Goal: Task Accomplishment & Management: Use online tool/utility

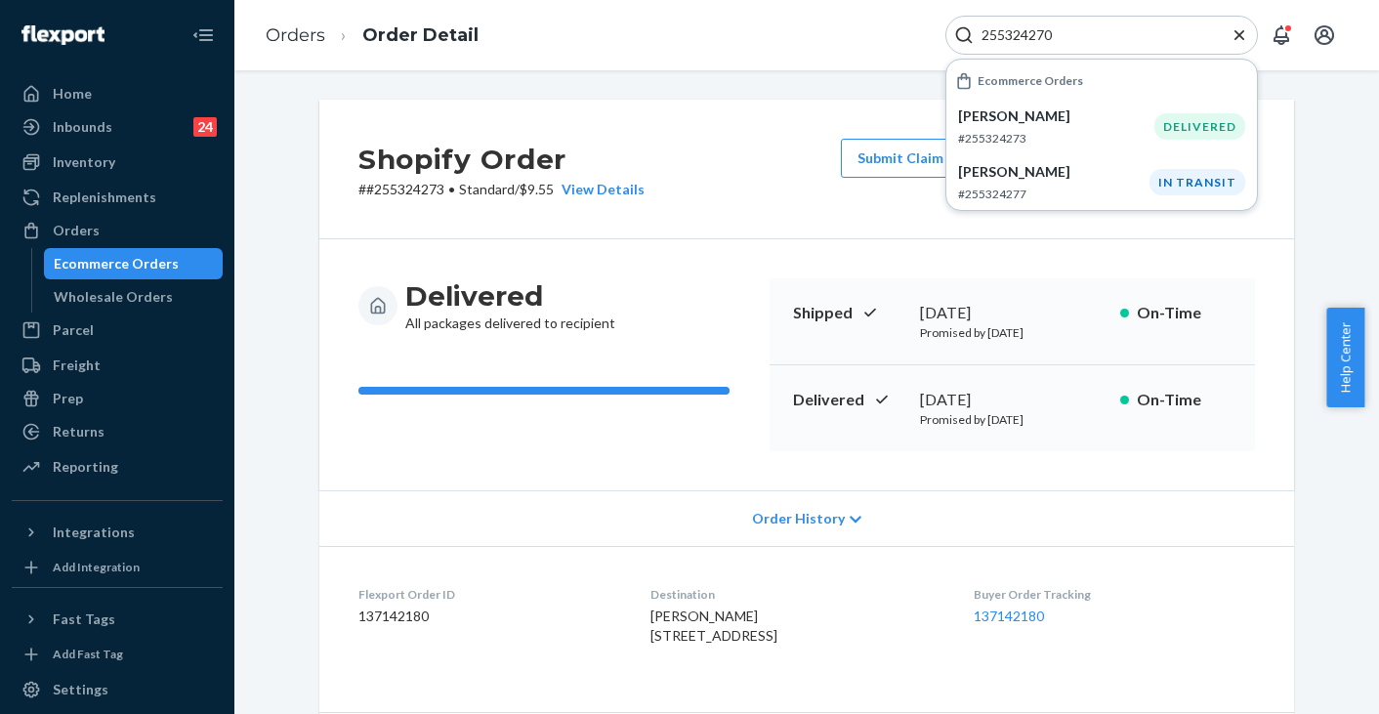
click at [1236, 30] on icon "Close Search" at bounding box center [1240, 34] width 10 height 10
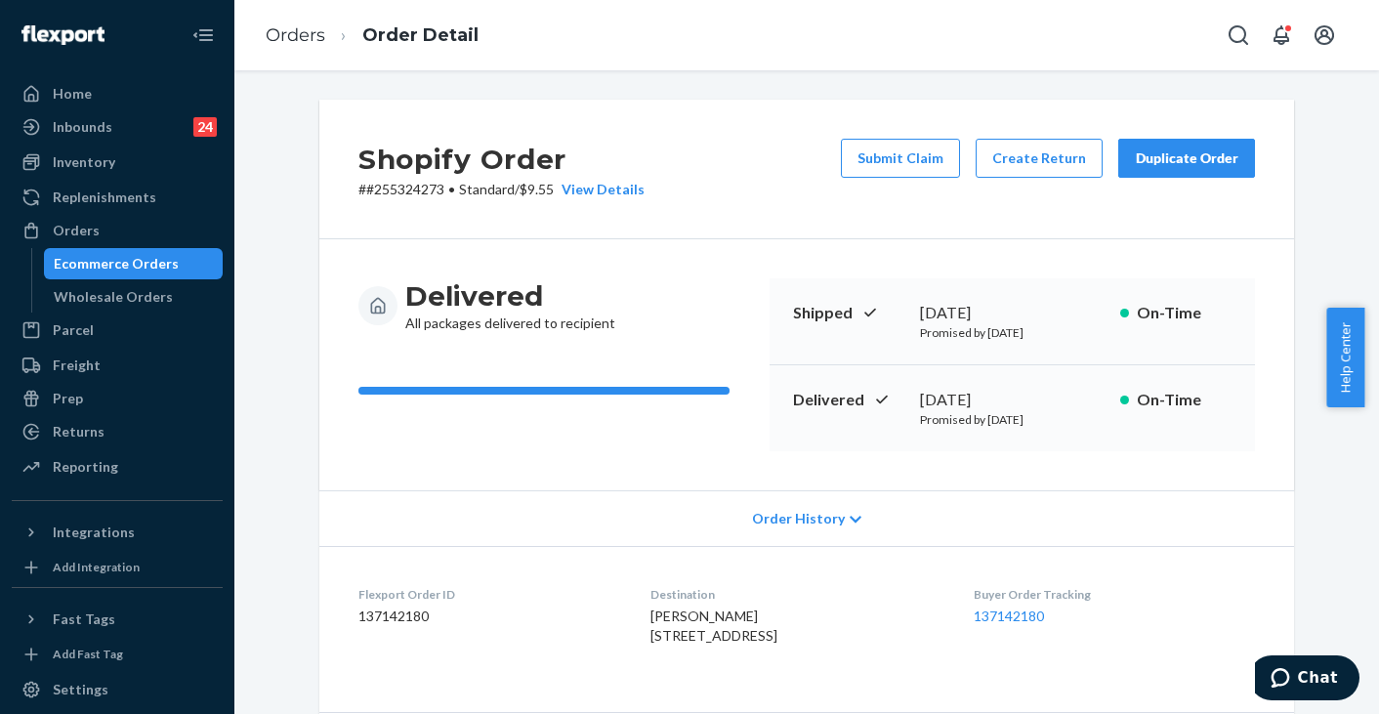
click at [1105, 31] on div "Orders Order Detail" at bounding box center [806, 35] width 1145 height 70
click at [1241, 35] on icon "Open Search Box" at bounding box center [1238, 34] width 23 height 23
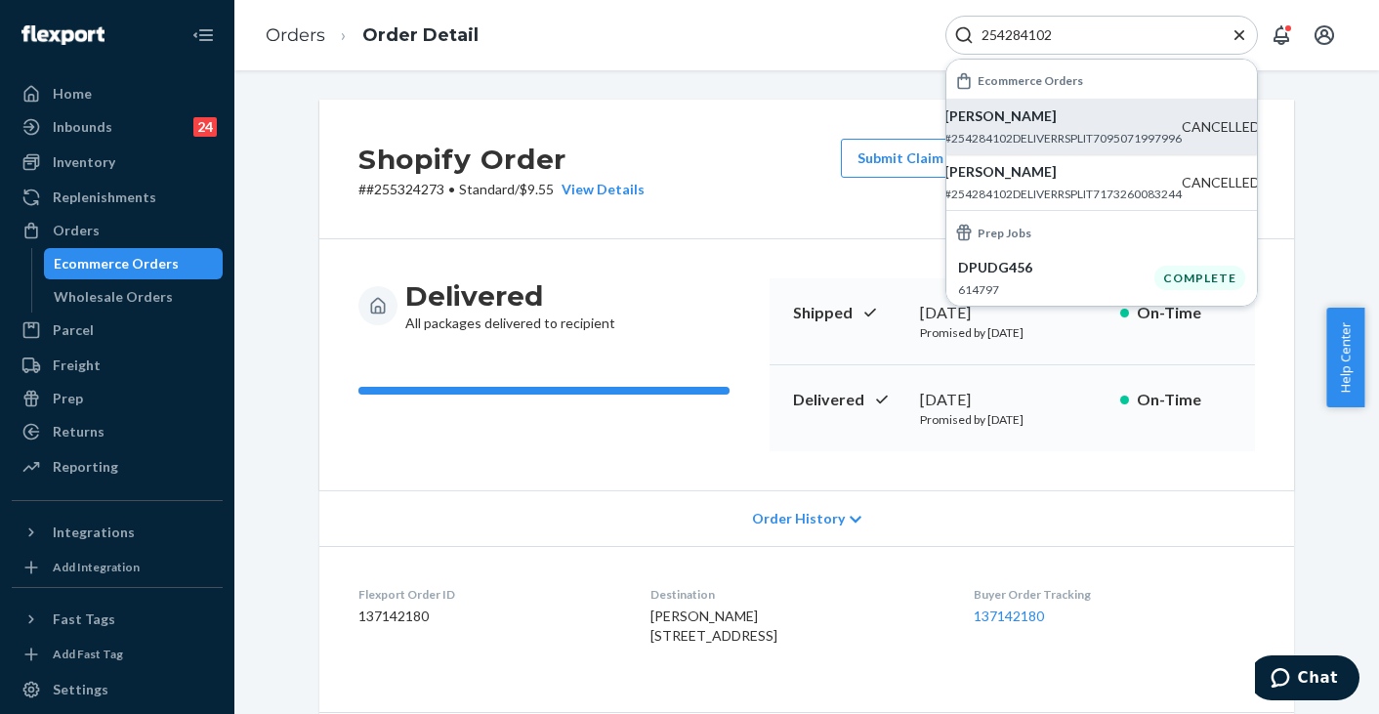
type input "254284102"
click at [989, 127] on div "[PERSON_NAME] #254284102DELIVERRSPLIT7095071997996" at bounding box center [1063, 126] width 237 height 40
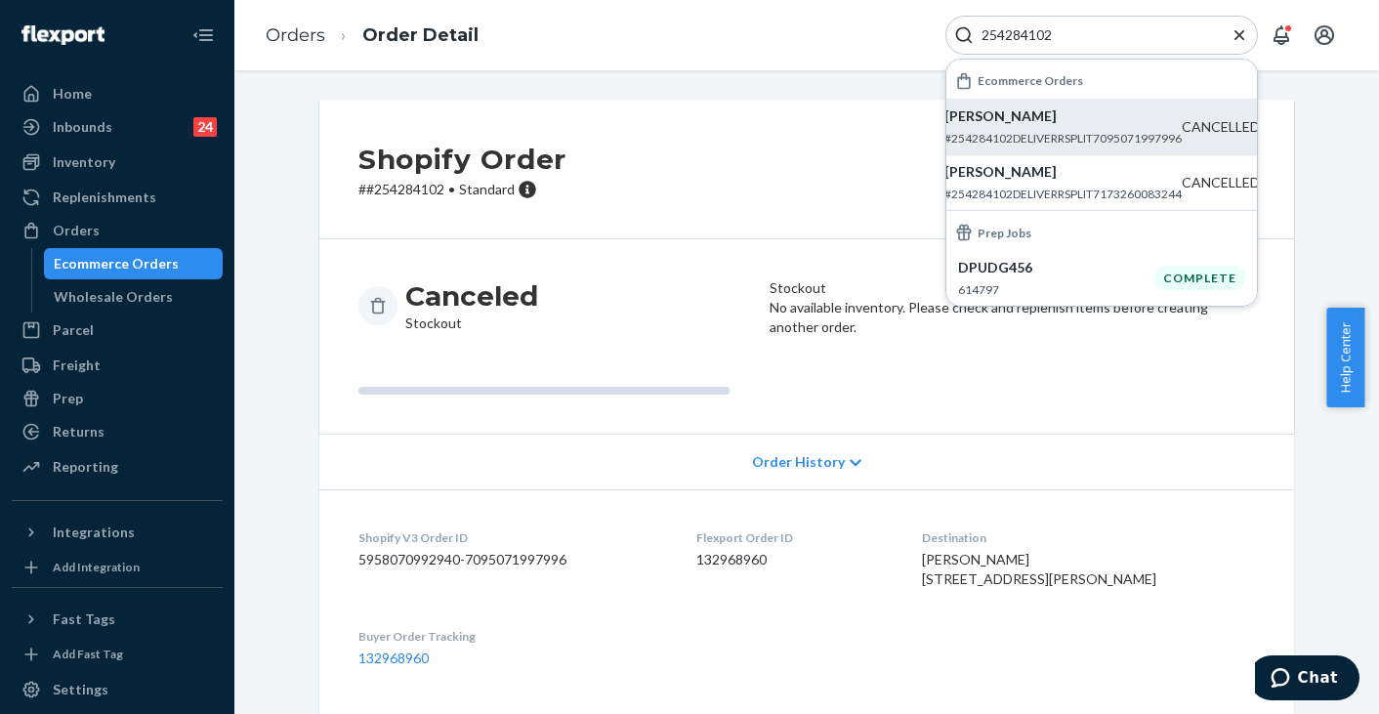
click at [1236, 36] on icon "Close Search" at bounding box center [1240, 35] width 20 height 20
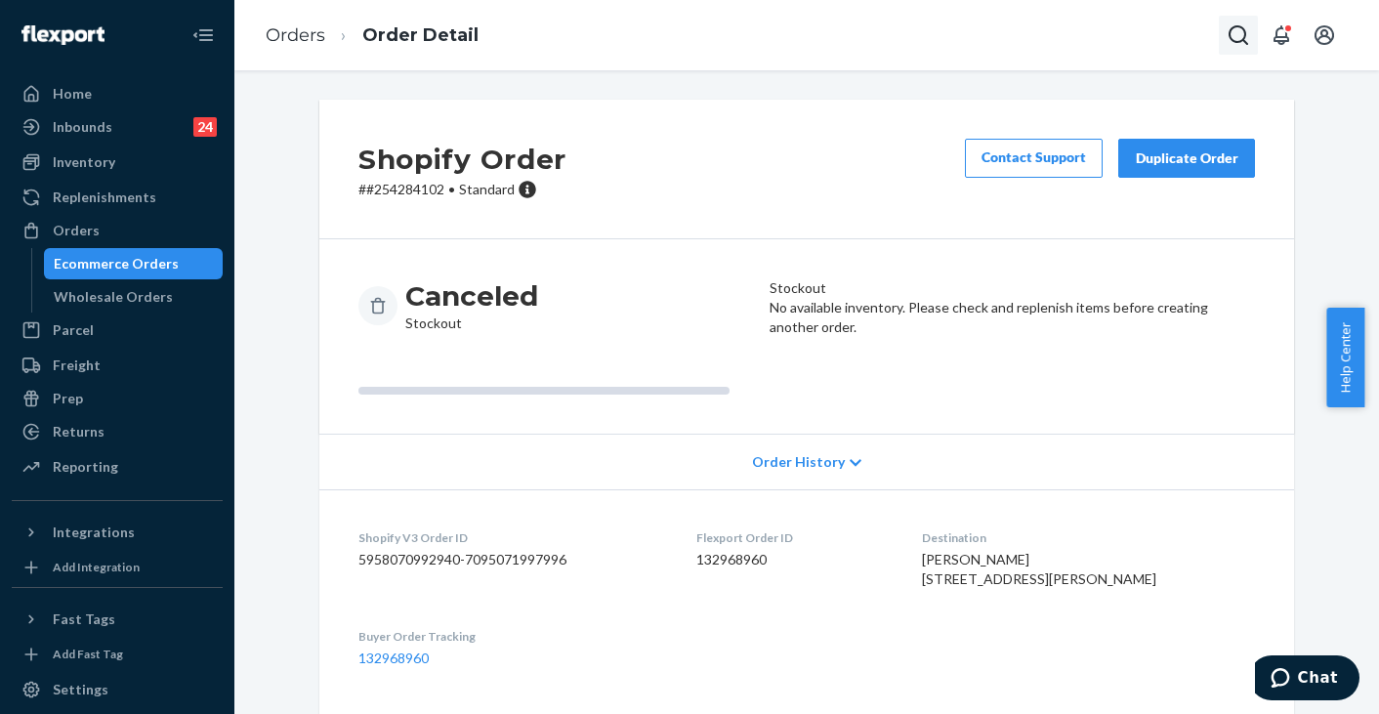
click at [1235, 35] on icon "Open Search Box" at bounding box center [1238, 34] width 23 height 23
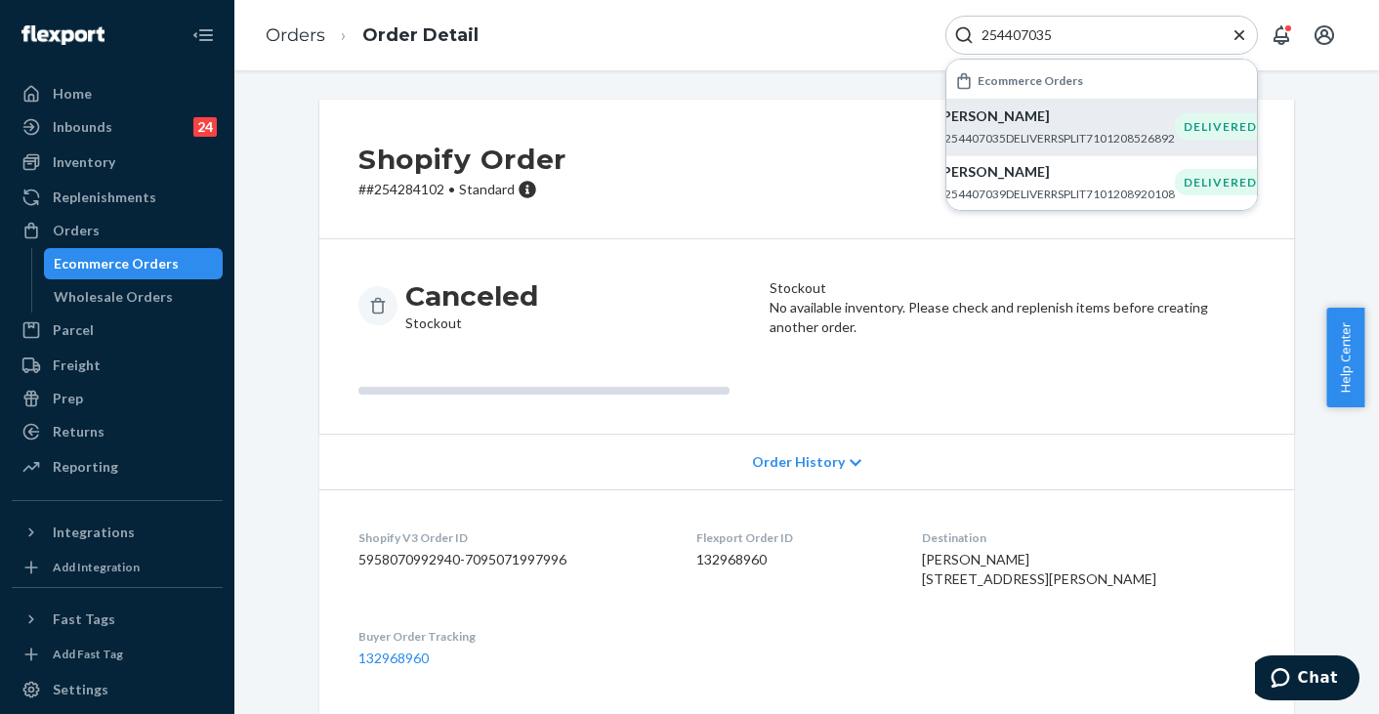
type input "254407035"
click at [988, 116] on p "[PERSON_NAME]" at bounding box center [1056, 116] width 237 height 20
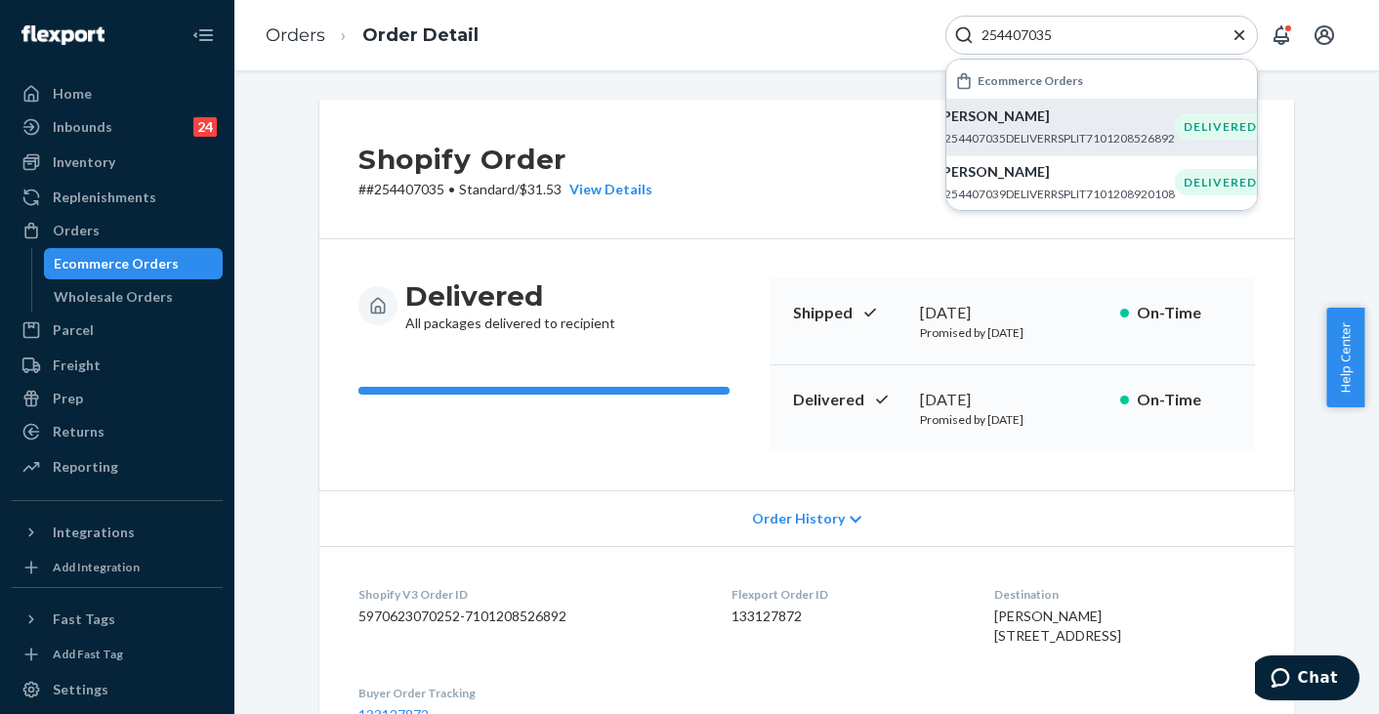
click at [789, 142] on div "Shopify Order # #254407035 • Standard / $31.53 View Details Create Return Dupli…" at bounding box center [806, 170] width 975 height 140
click at [1246, 37] on icon "Close Search" at bounding box center [1240, 35] width 20 height 20
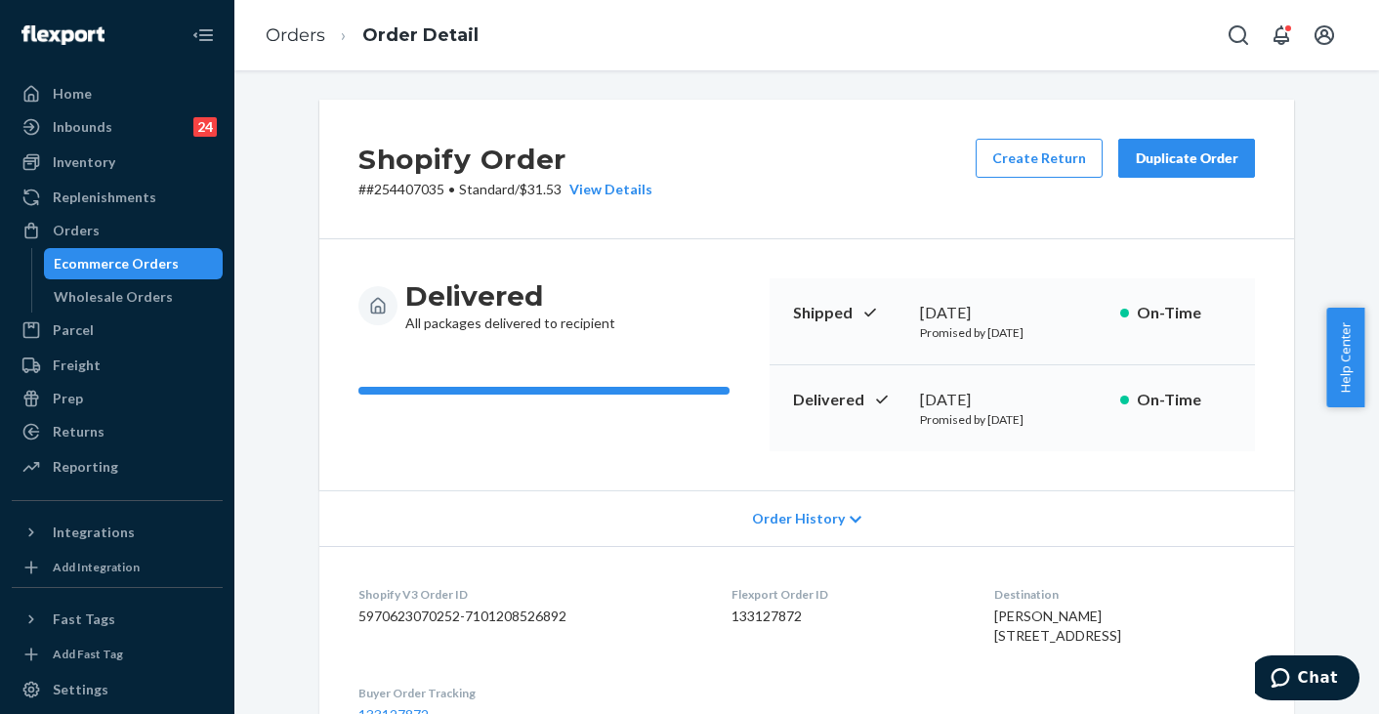
click at [756, 132] on div "Shopify Order # #254407035 • Standard / $31.53 View Details Create Return Dupli…" at bounding box center [806, 170] width 975 height 140
click at [845, 151] on div "Shopify Order # #254407035 • Standard / $31.53 View Details Create Return Dupli…" at bounding box center [806, 170] width 975 height 140
click at [1169, 161] on div "Duplicate Order" at bounding box center [1187, 158] width 104 height 20
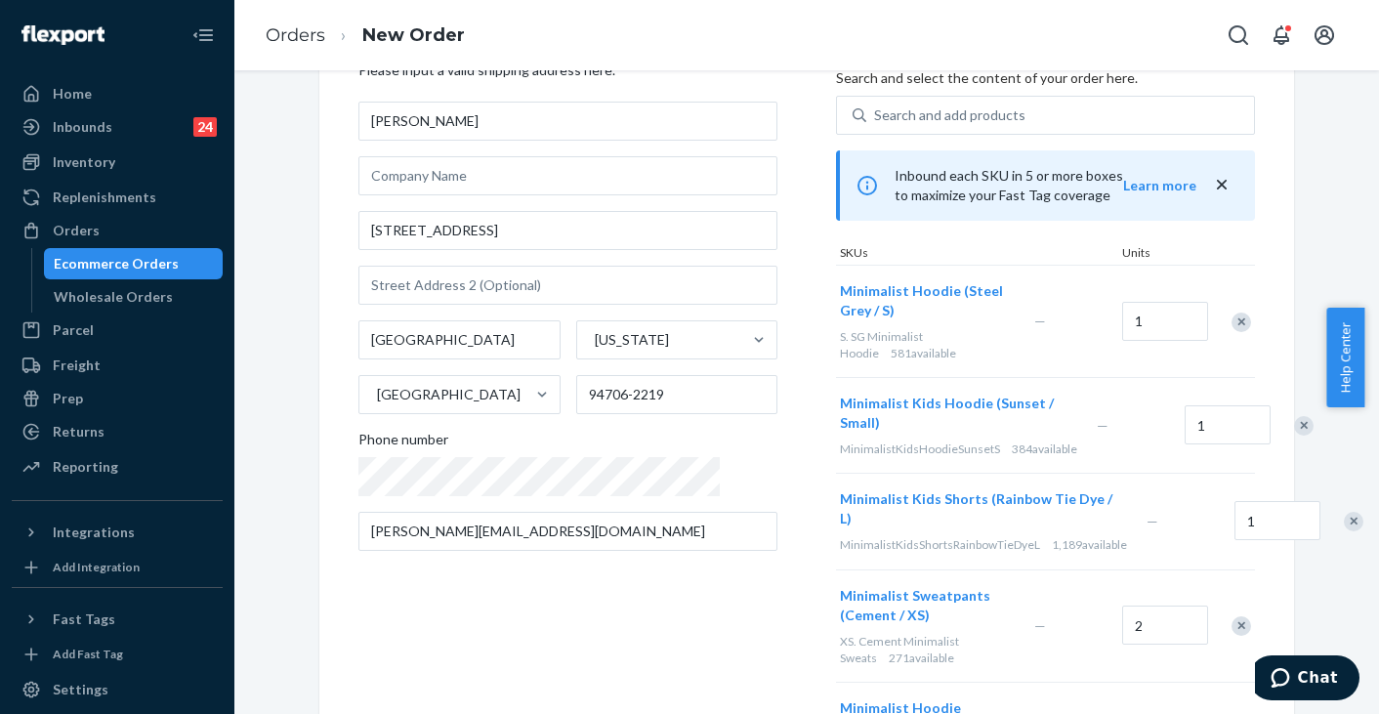
scroll to position [195, 0]
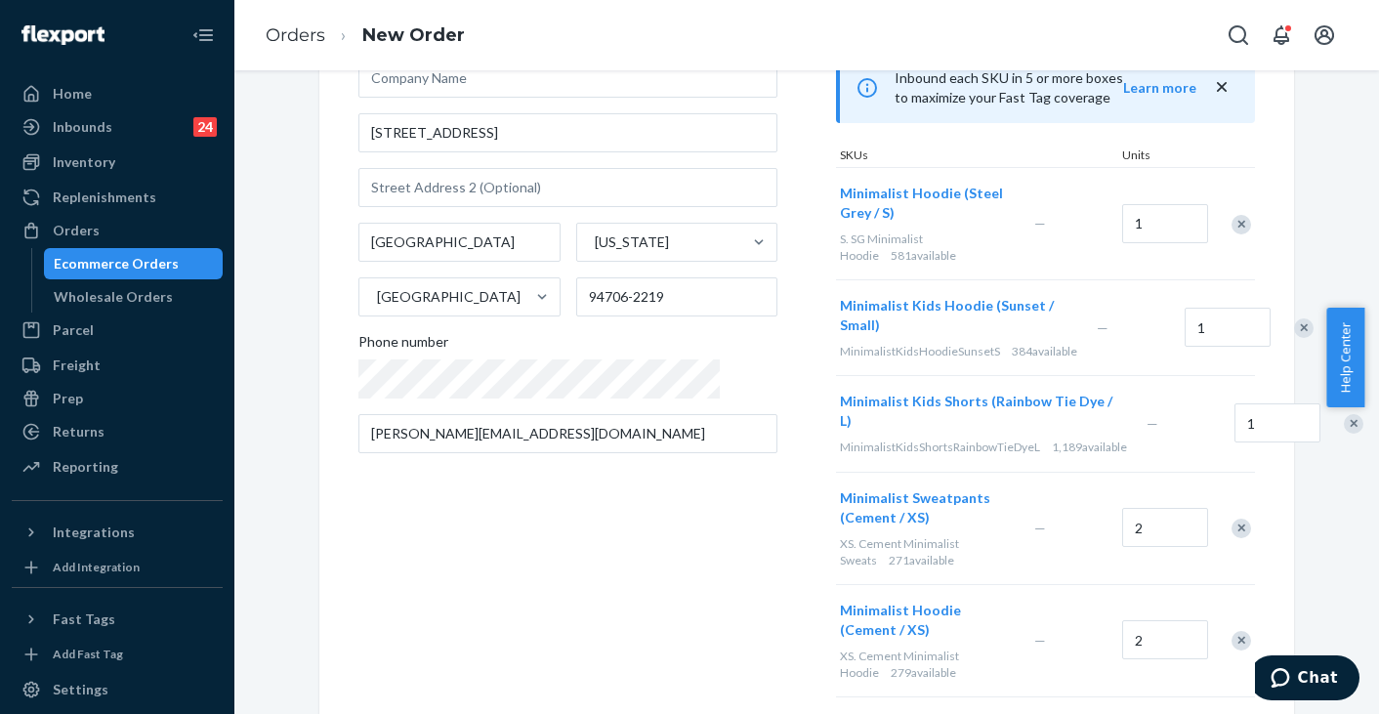
click at [1344, 414] on div "Remove Item" at bounding box center [1354, 424] width 20 height 20
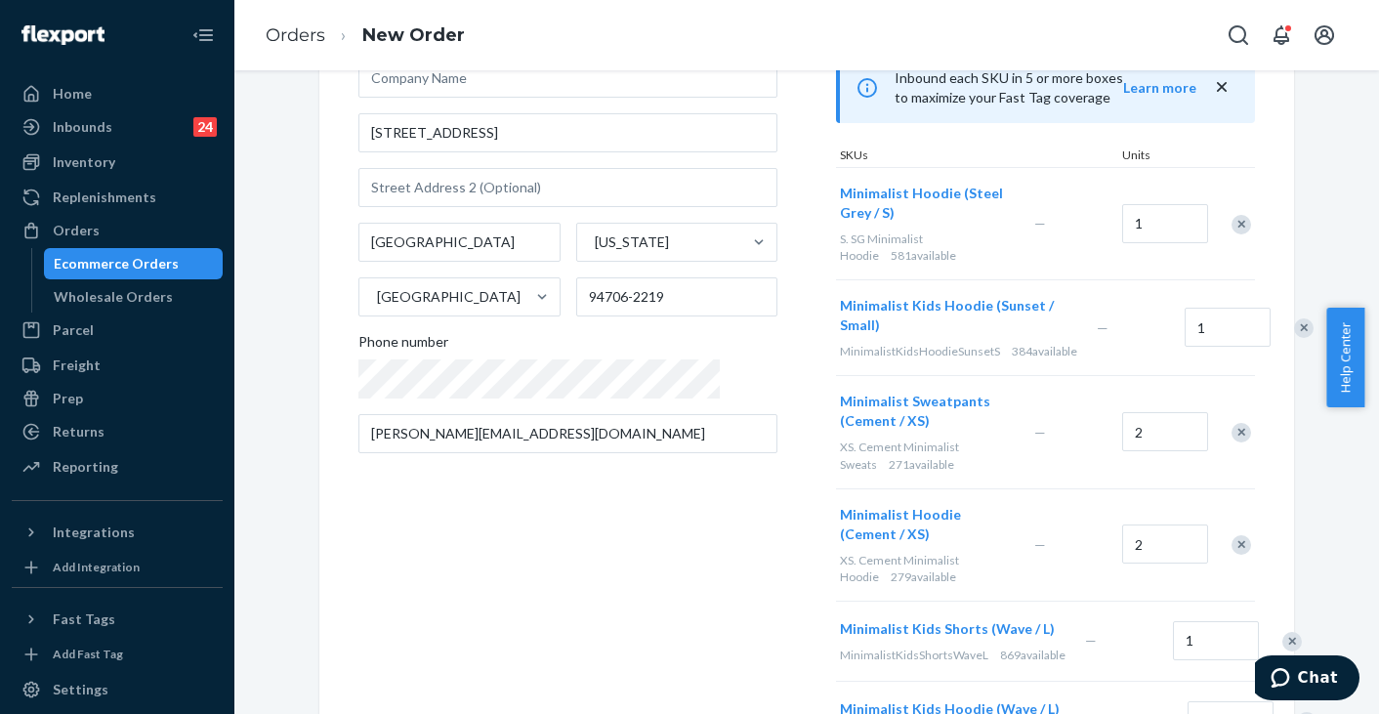
click at [1294, 318] on div "Remove Item" at bounding box center [1304, 328] width 20 height 20
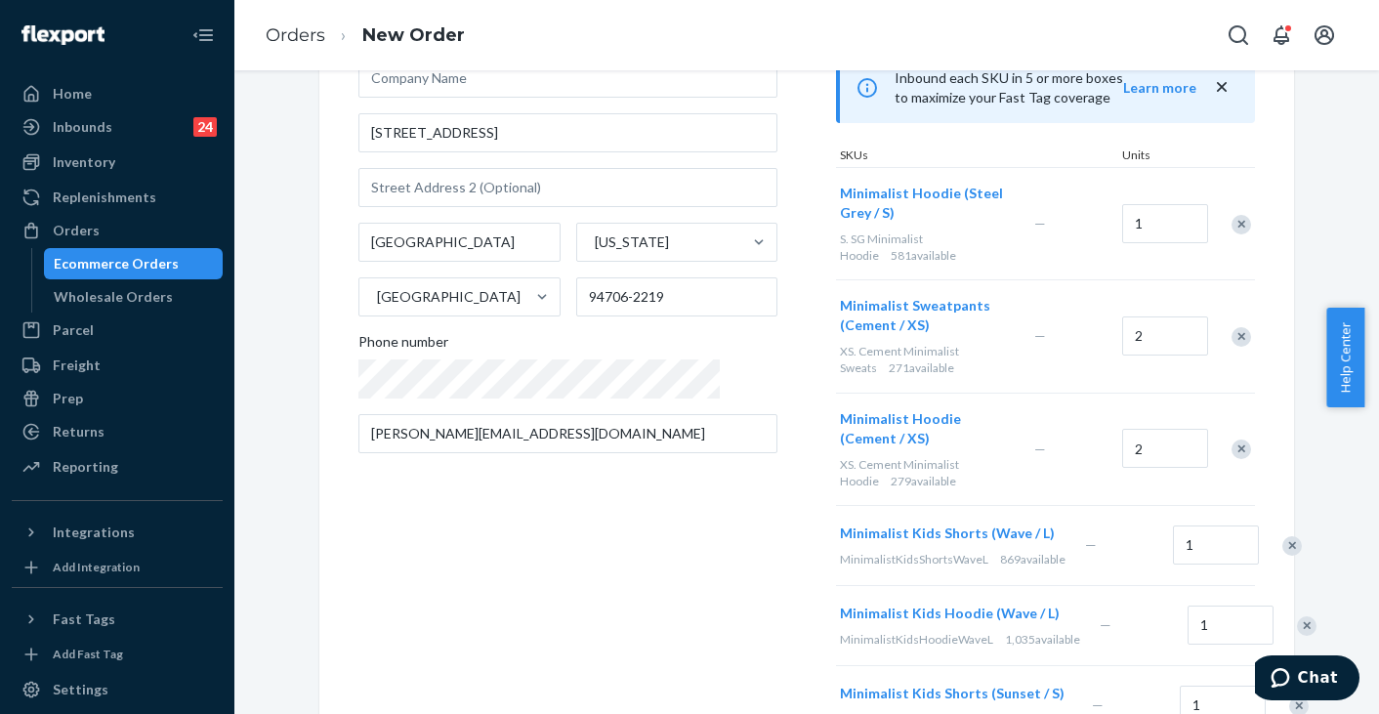
click at [1239, 215] on div "Remove Item" at bounding box center [1242, 225] width 20 height 20
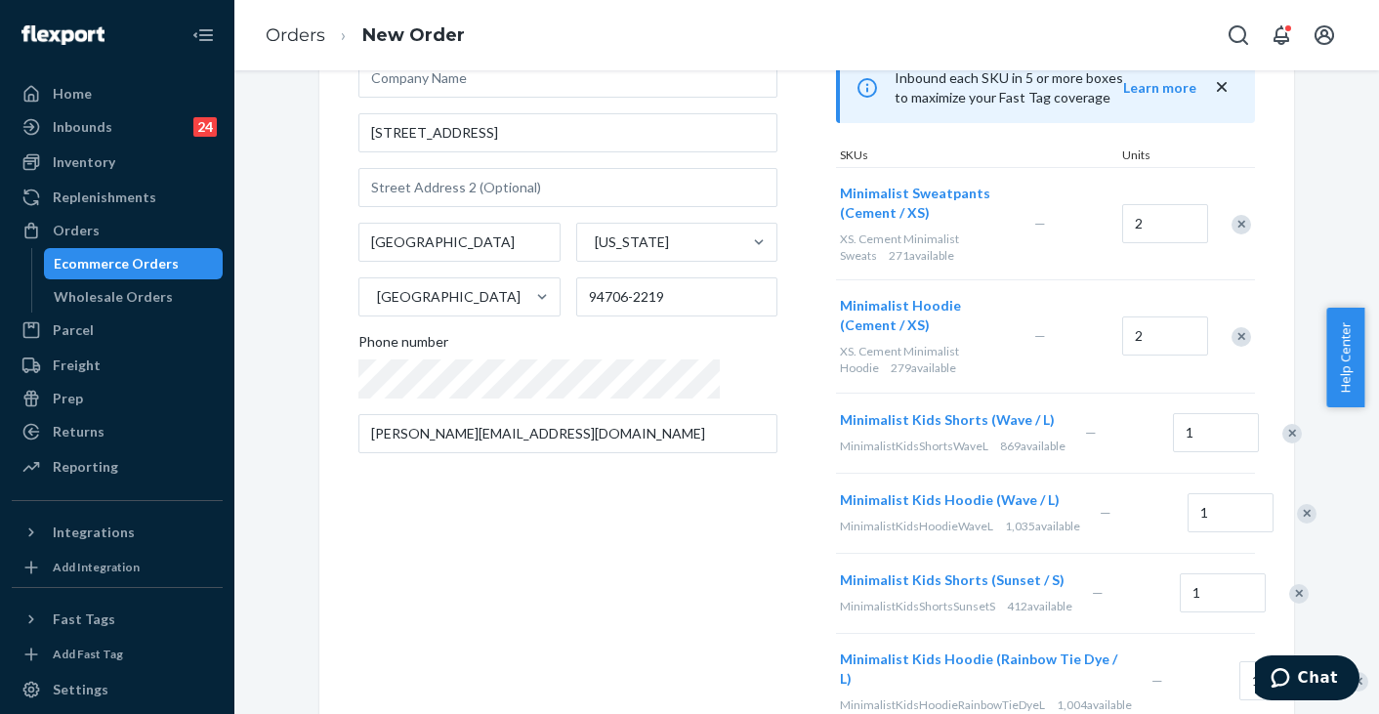
click at [1239, 215] on div "Remove Item" at bounding box center [1242, 225] width 20 height 20
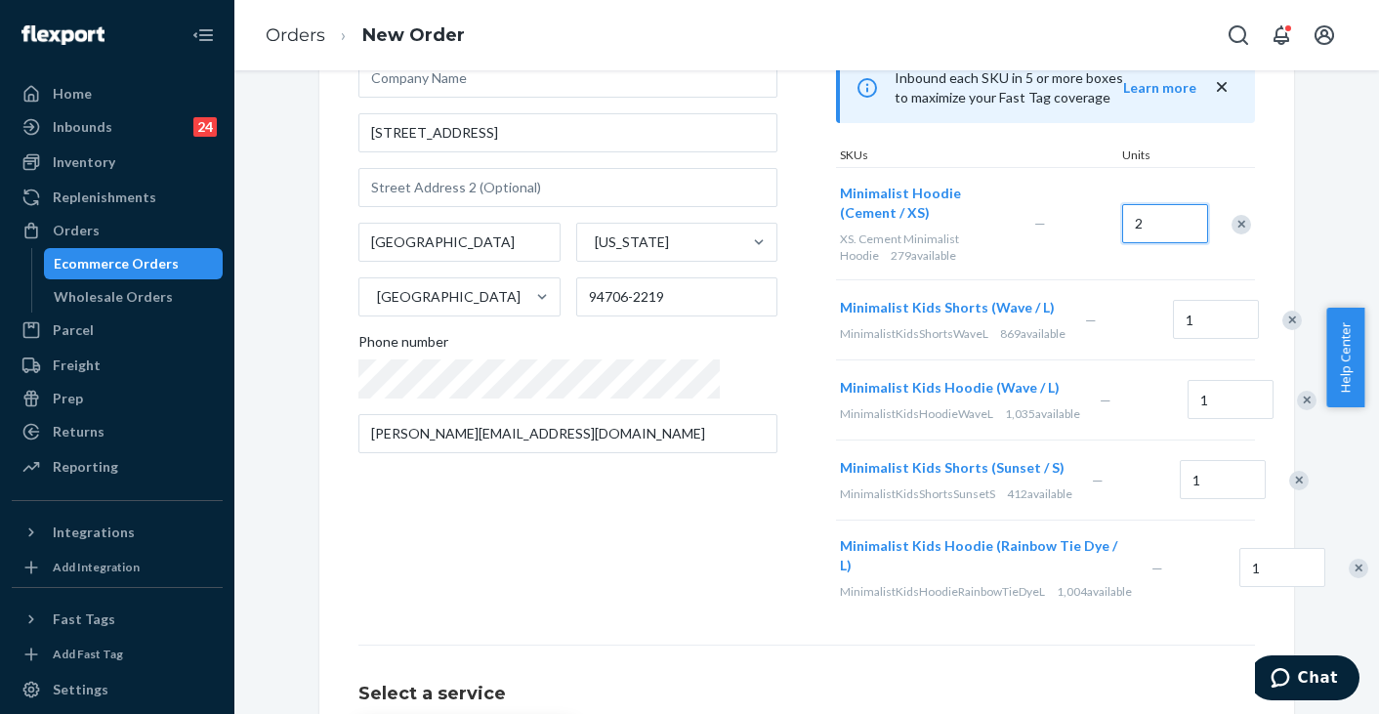
click at [1149, 207] on input "2" at bounding box center [1165, 223] width 86 height 39
type input "1"
click at [1283, 311] on div "Remove Item" at bounding box center [1293, 321] width 20 height 20
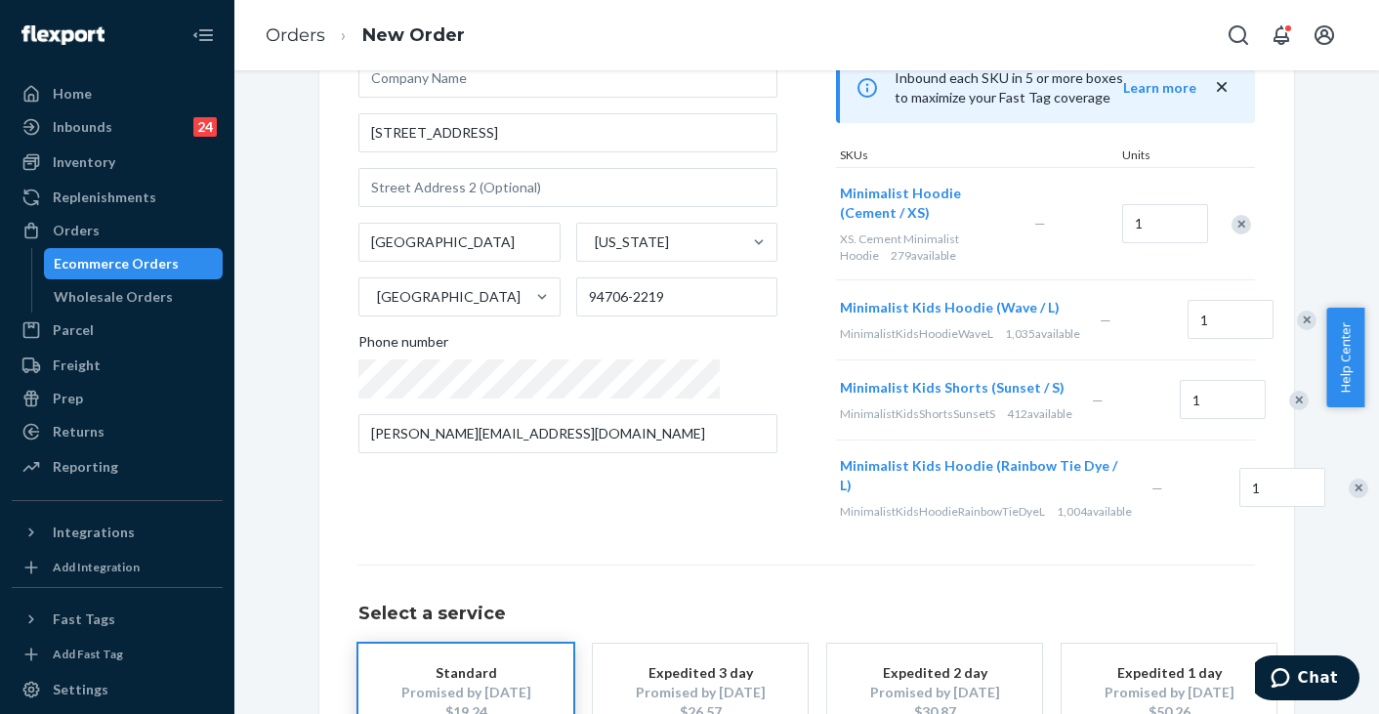
click at [1297, 311] on div "Remove Item" at bounding box center [1307, 321] width 20 height 20
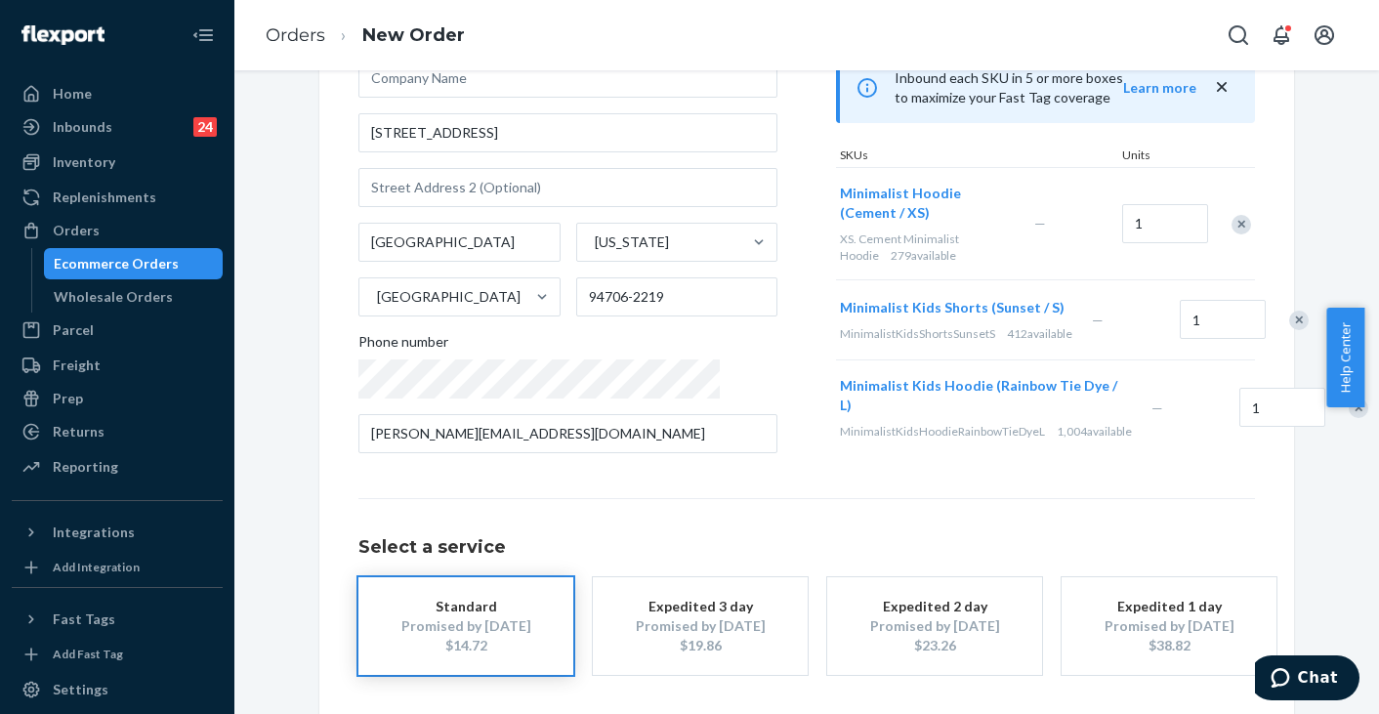
drag, startPoint x: 1237, startPoint y: 308, endPoint x: 1235, endPoint y: 322, distance: 14.8
click at [1289, 311] on div "Remove Item" at bounding box center [1299, 321] width 20 height 20
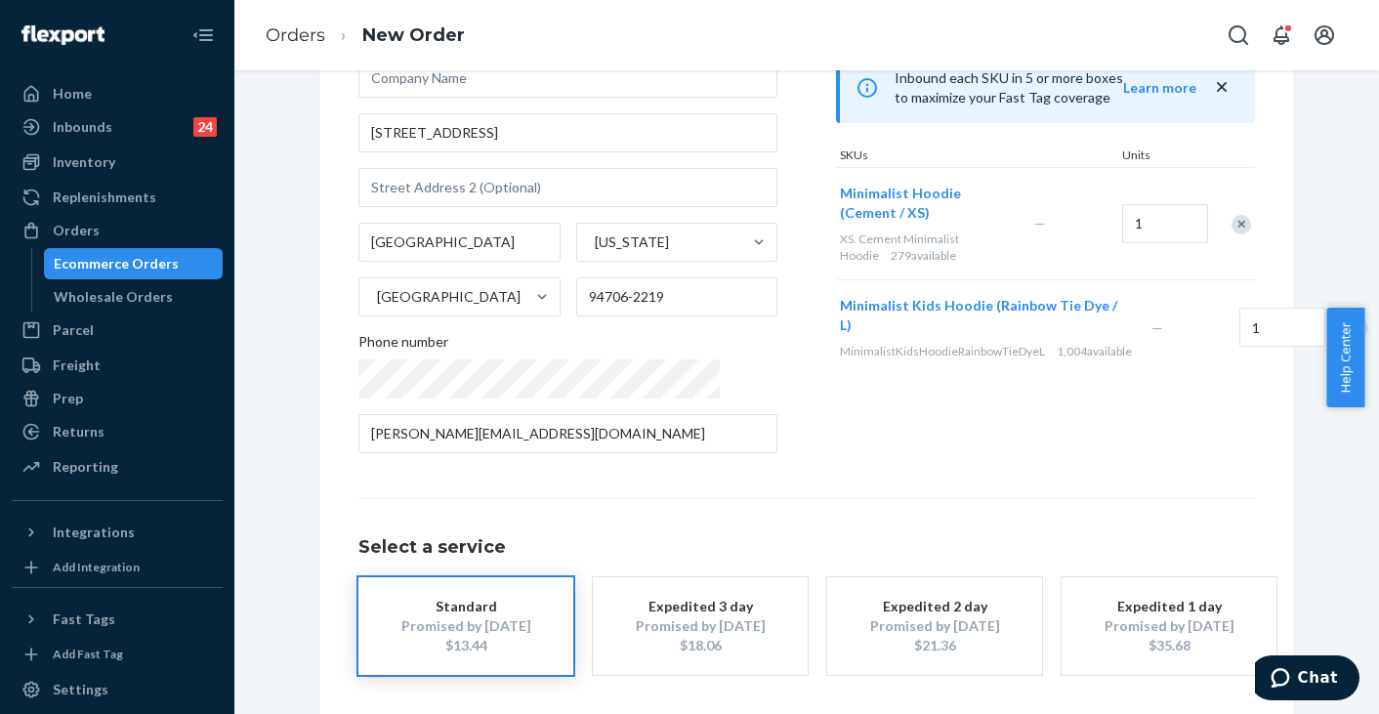
click at [1349, 318] on div "Remove Item" at bounding box center [1359, 328] width 20 height 20
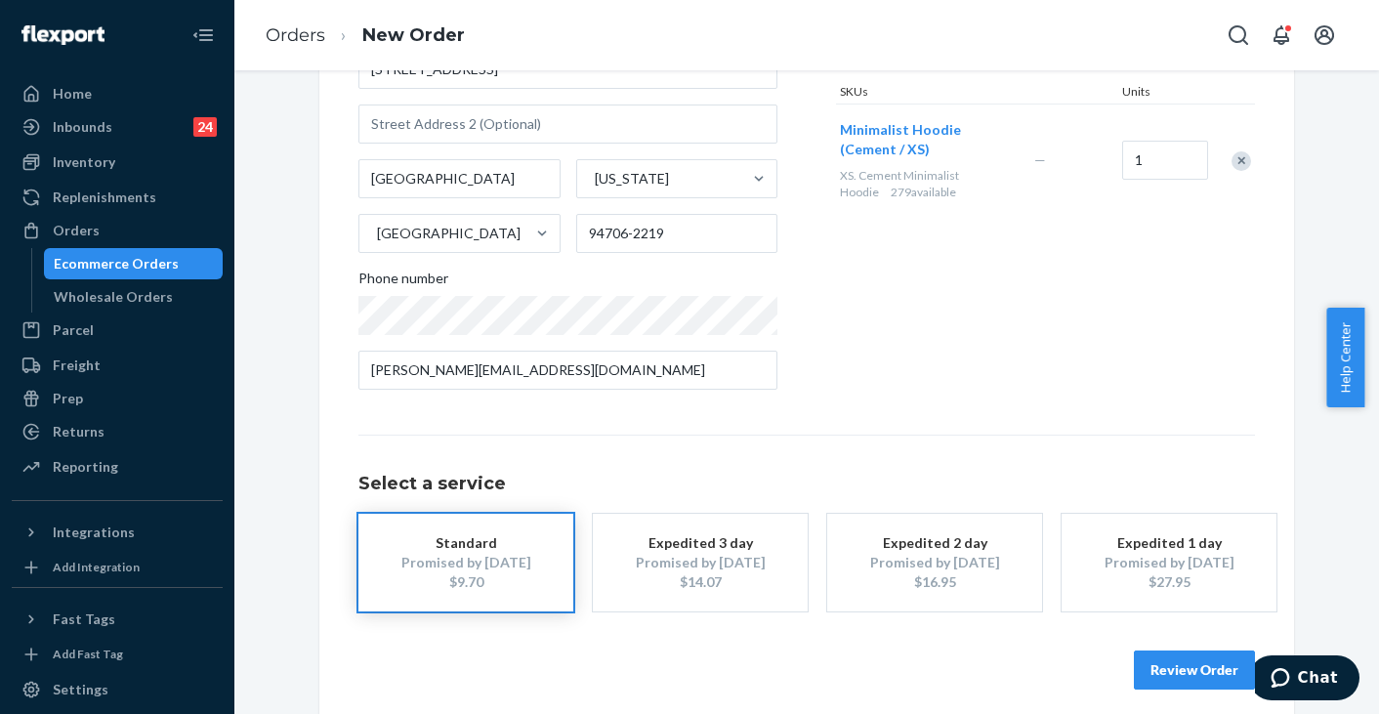
scroll to position [273, 0]
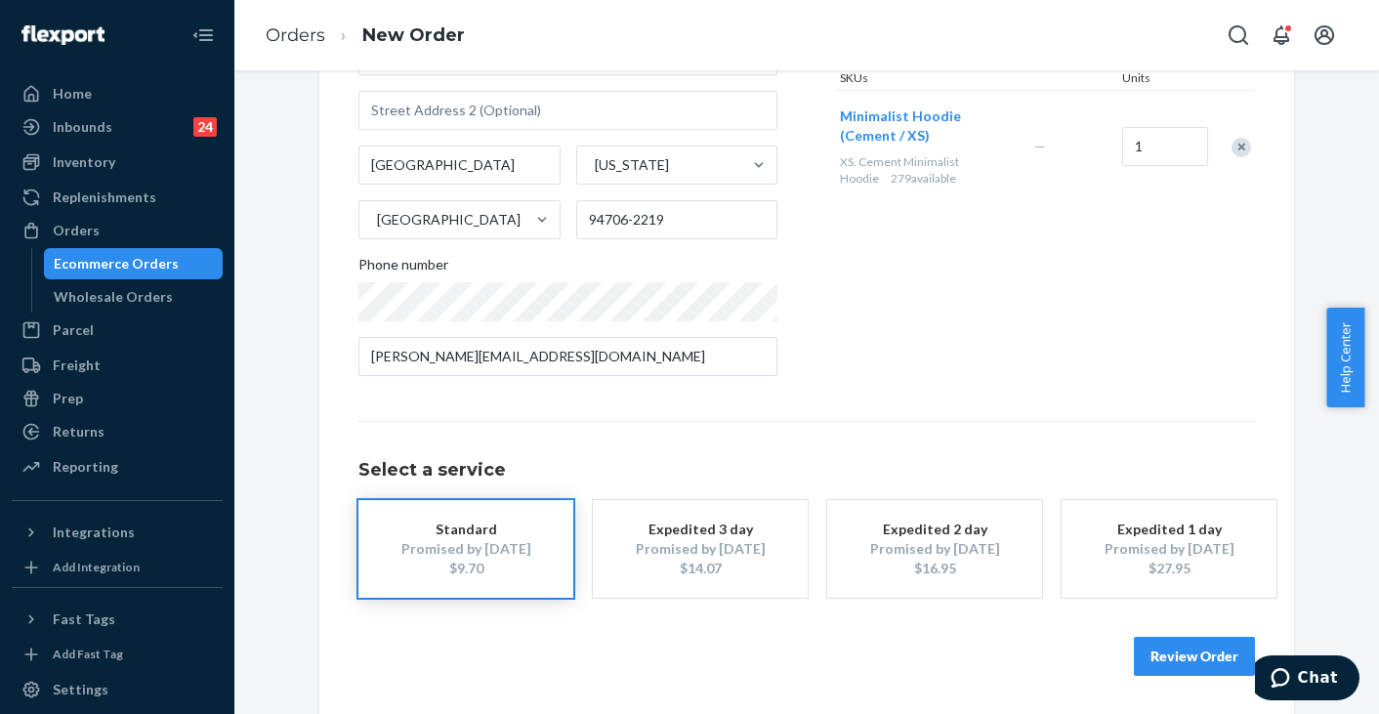
click at [1157, 655] on button "Review Order" at bounding box center [1194, 656] width 121 height 39
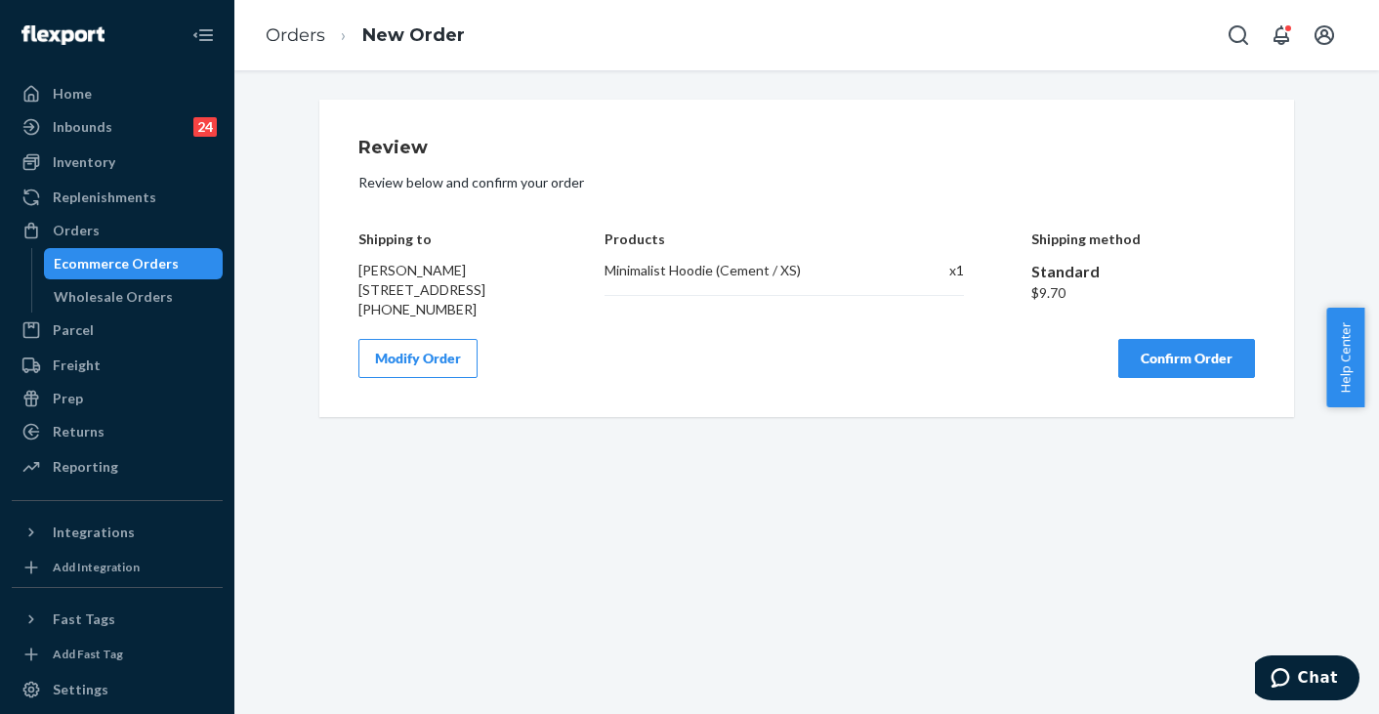
scroll to position [0, 0]
click at [1155, 378] on button "Confirm Order" at bounding box center [1186, 358] width 137 height 39
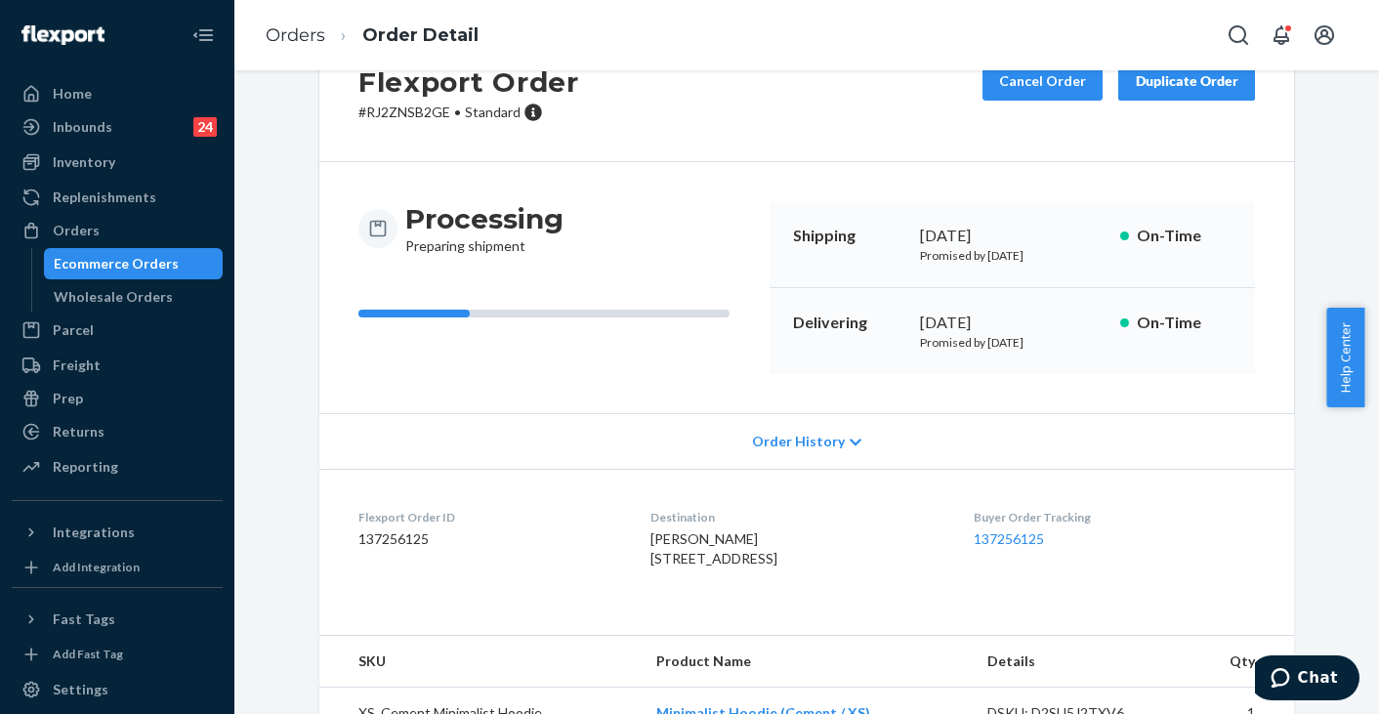
scroll to position [98, 0]
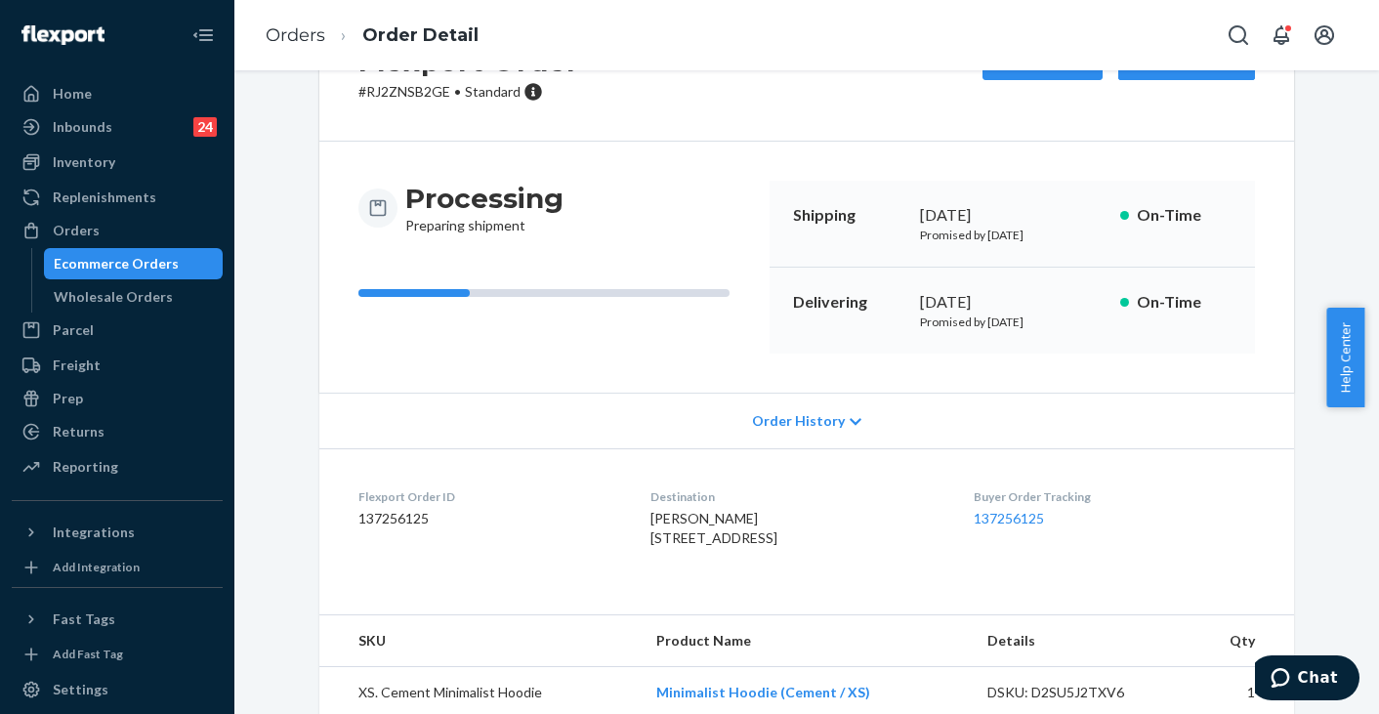
click at [830, 418] on span "Order History" at bounding box center [798, 421] width 93 height 20
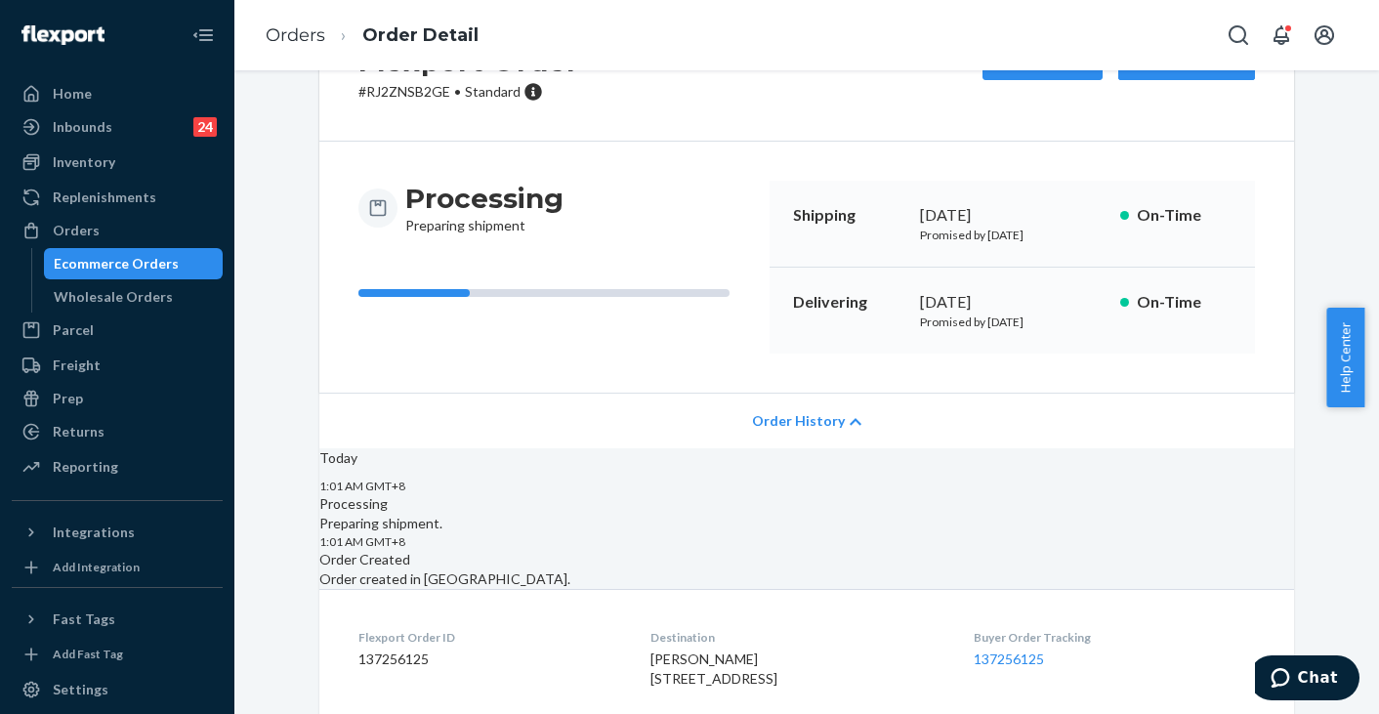
scroll to position [0, 0]
